Goal: Check status: Check status

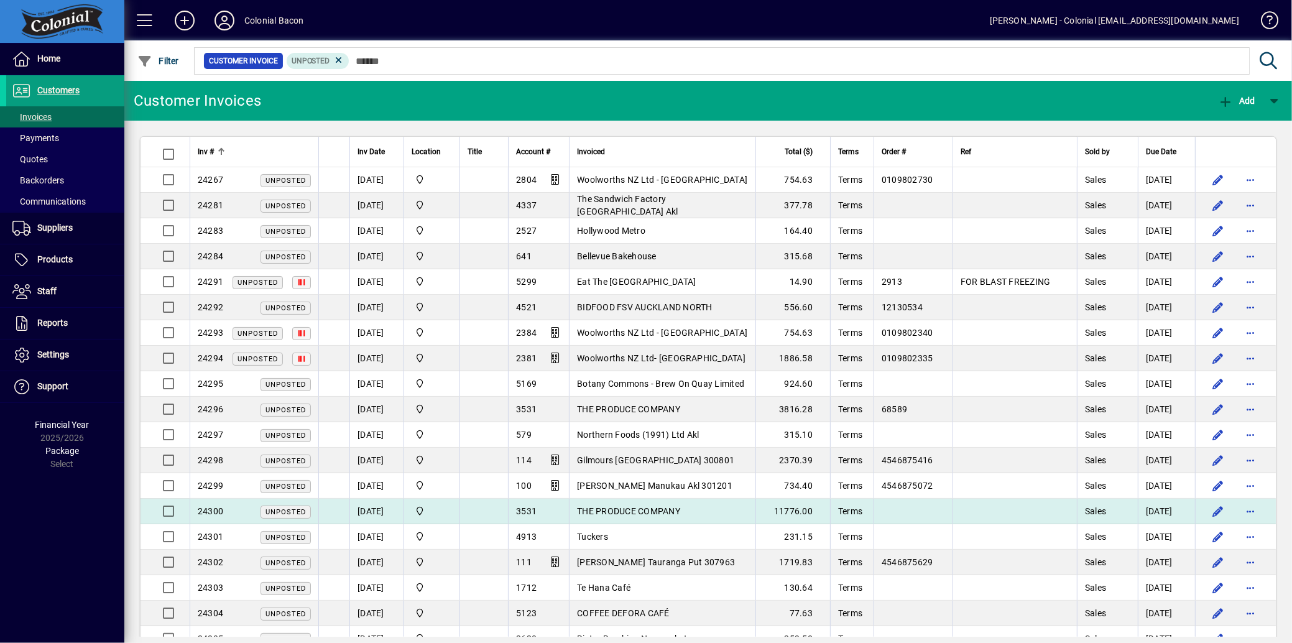
scroll to position [260, 0]
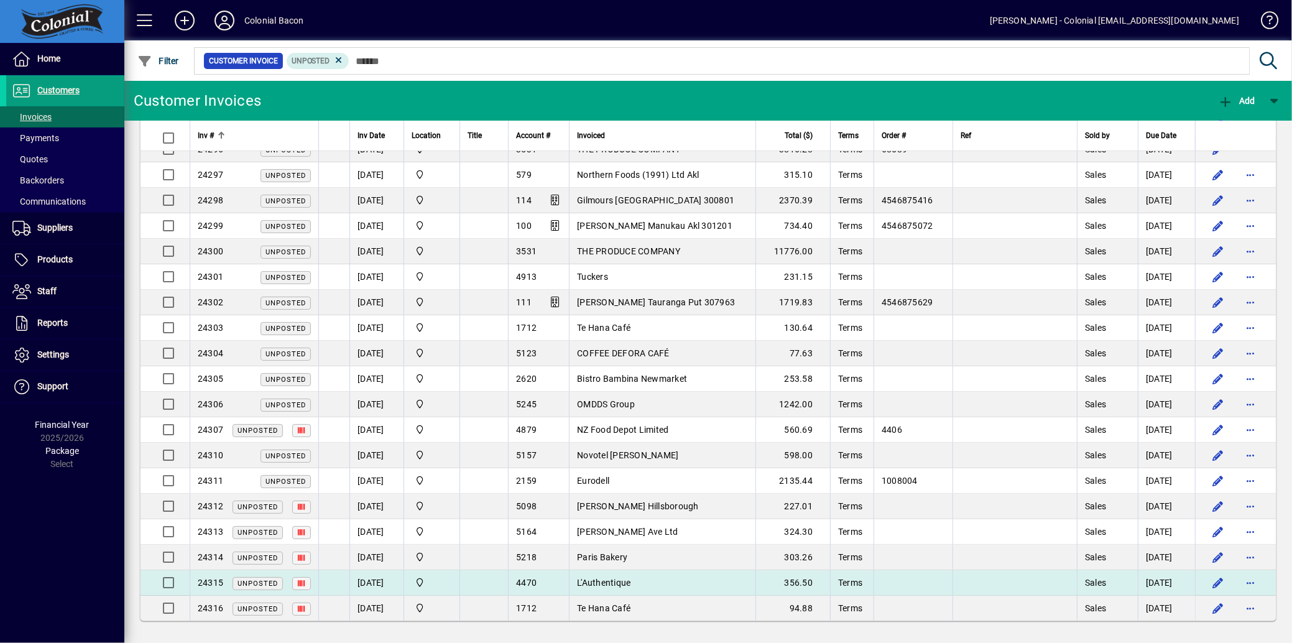
click at [209, 581] on span "24315" at bounding box center [210, 582] width 25 height 10
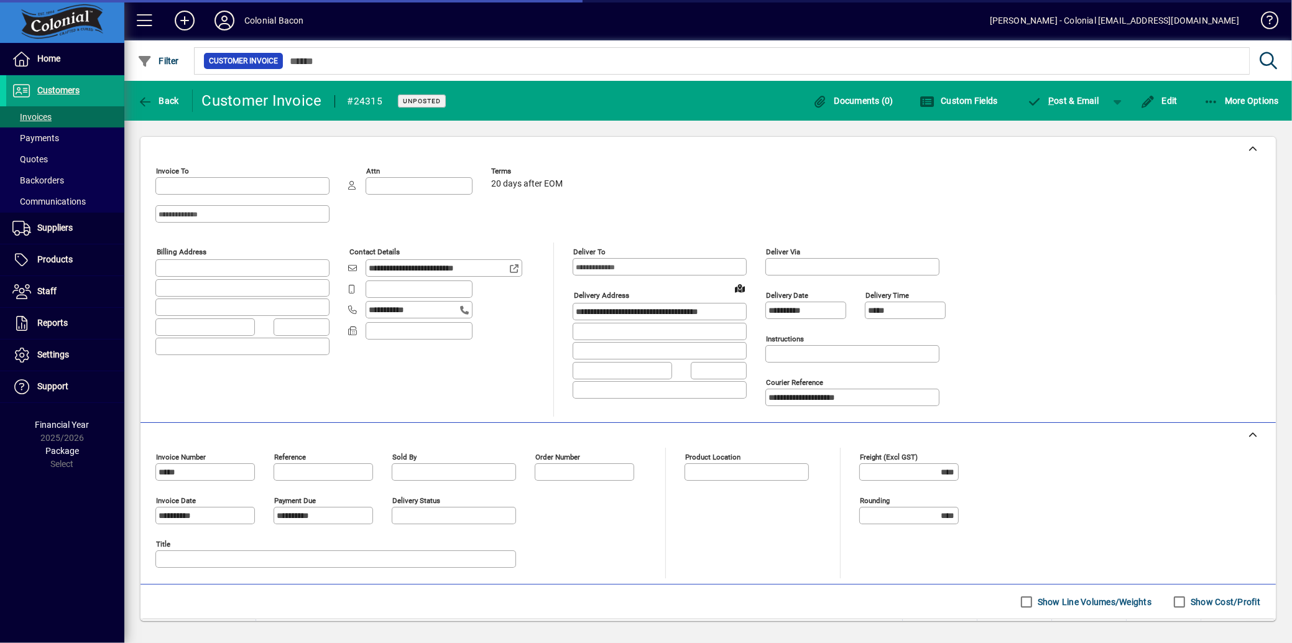
type input "**********"
